Goal: Information Seeking & Learning: Check status

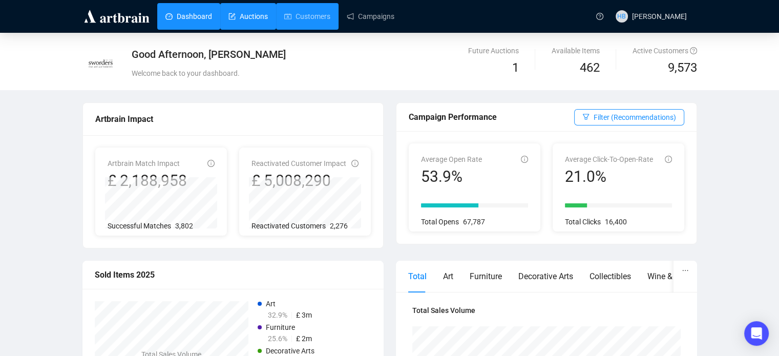
click at [266, 11] on link "Auctions" at bounding box center [247, 16] width 39 height 27
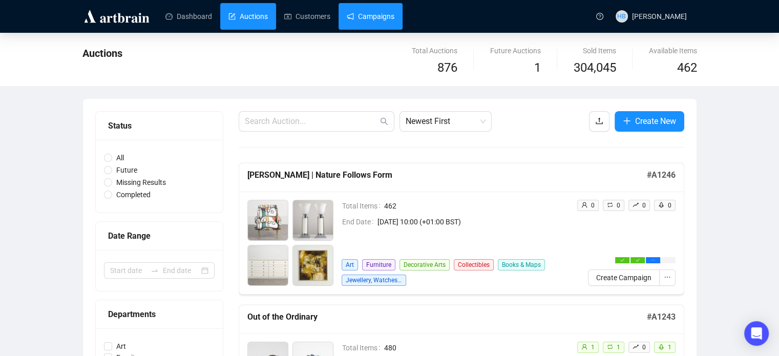
click at [371, 17] on link "Campaigns" at bounding box center [371, 16] width 48 height 27
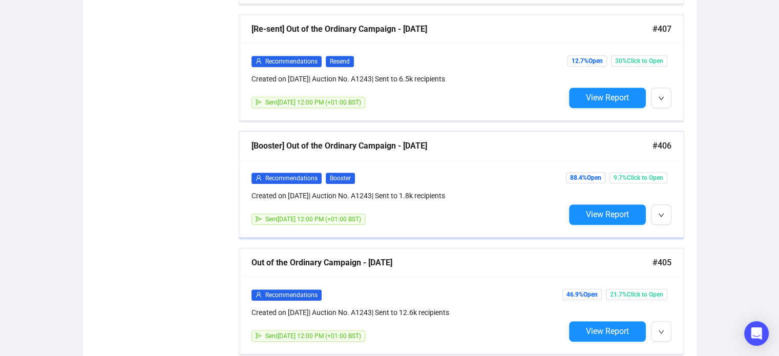
scroll to position [641, 0]
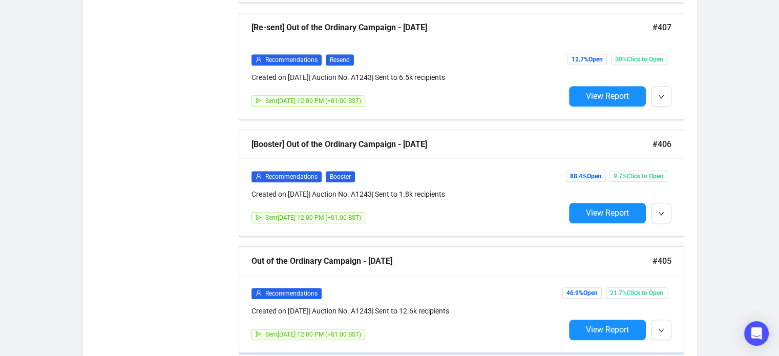
click at [401, 287] on div "Recommendations" at bounding box center [407, 293] width 313 height 12
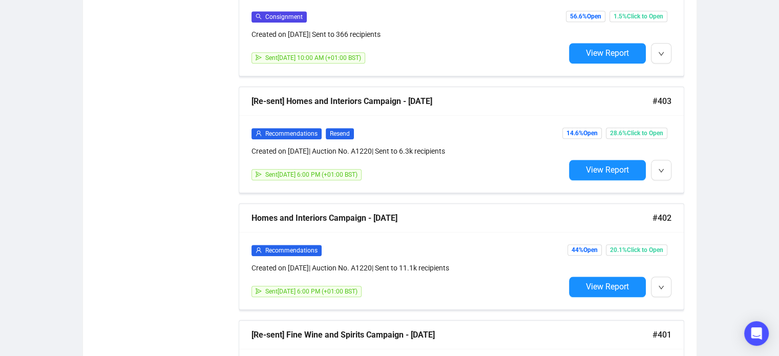
scroll to position [1034, 0]
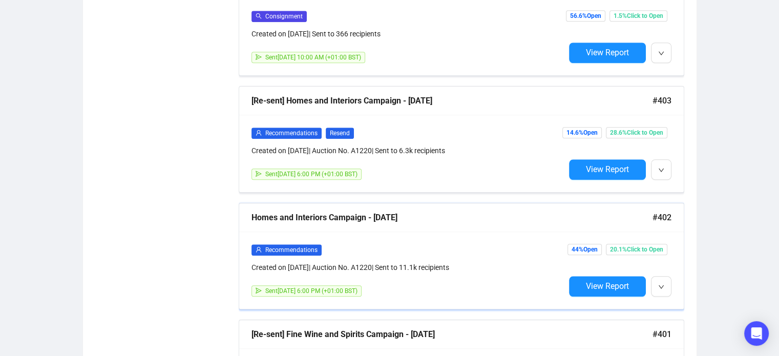
click at [350, 224] on div "Homes and Interiors Campaign - [DATE] #402" at bounding box center [461, 217] width 444 height 29
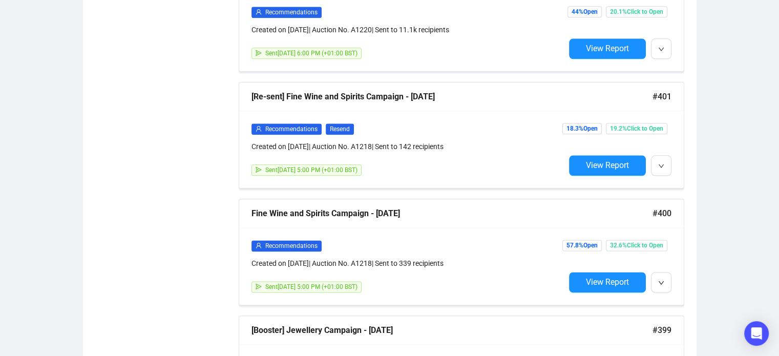
scroll to position [1280, 0]
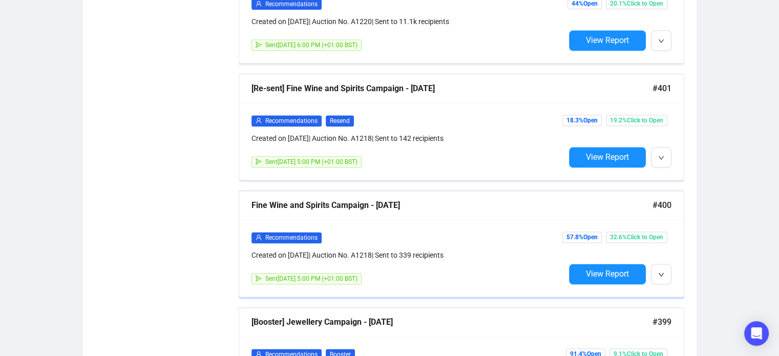
click at [346, 202] on div "Fine Wine and Spirits Campaign - [DATE]" at bounding box center [451, 205] width 401 height 13
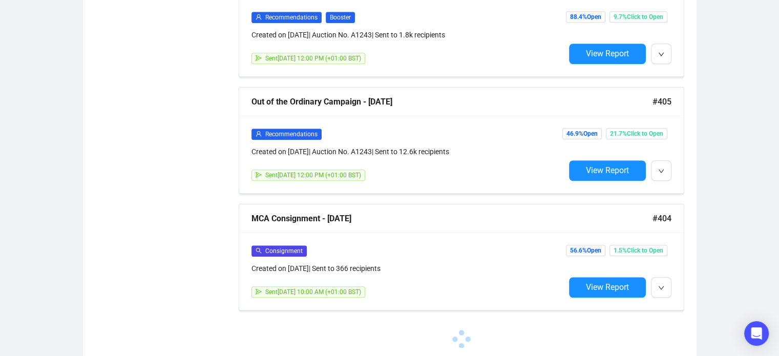
scroll to position [801, 0]
